Goal: Find specific page/section

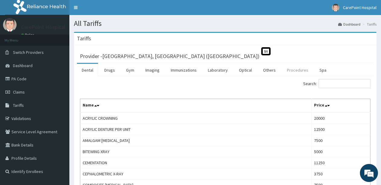
click at [290, 69] on link "Procedures" at bounding box center [297, 70] width 31 height 13
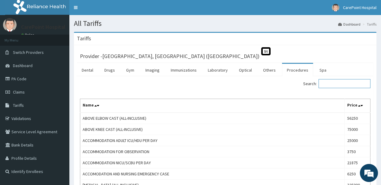
click at [334, 84] on input "Search:" at bounding box center [344, 83] width 52 height 9
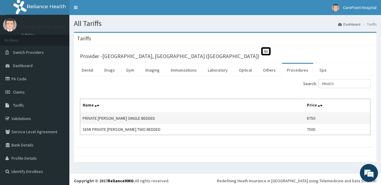
click at [304, 120] on td "8750" at bounding box center [337, 118] width 66 height 11
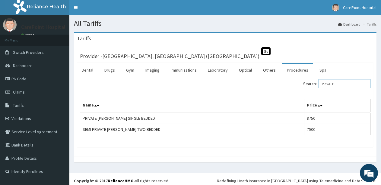
drag, startPoint x: 343, startPoint y: 83, endPoint x: 322, endPoint y: 82, distance: 20.8
click at [322, 82] on input "PRIVATE" at bounding box center [344, 83] width 52 height 9
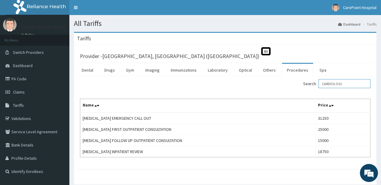
drag, startPoint x: 355, startPoint y: 83, endPoint x: 290, endPoint y: 84, distance: 65.1
click at [318, 84] on input "CARDIOLOGI" at bounding box center [344, 83] width 52 height 9
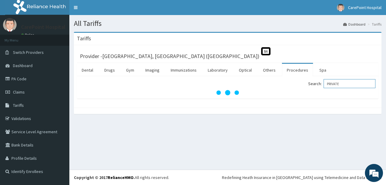
drag, startPoint x: 348, startPoint y: 86, endPoint x: 319, endPoint y: 88, distance: 29.0
click at [323, 88] on input "PRIVATE" at bounding box center [349, 83] width 52 height 9
click at [341, 86] on input "[PERSON_NAME]" at bounding box center [349, 83] width 52 height 9
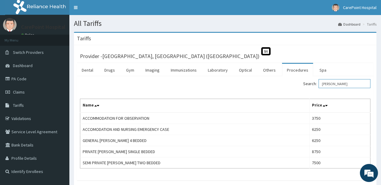
drag, startPoint x: 350, startPoint y: 86, endPoint x: 289, endPoint y: 73, distance: 62.6
click at [327, 83] on input "[PERSON_NAME]" at bounding box center [344, 83] width 52 height 9
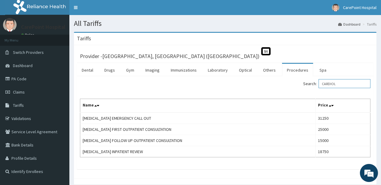
type input "CARDIOL"
